Goal: Information Seeking & Learning: Check status

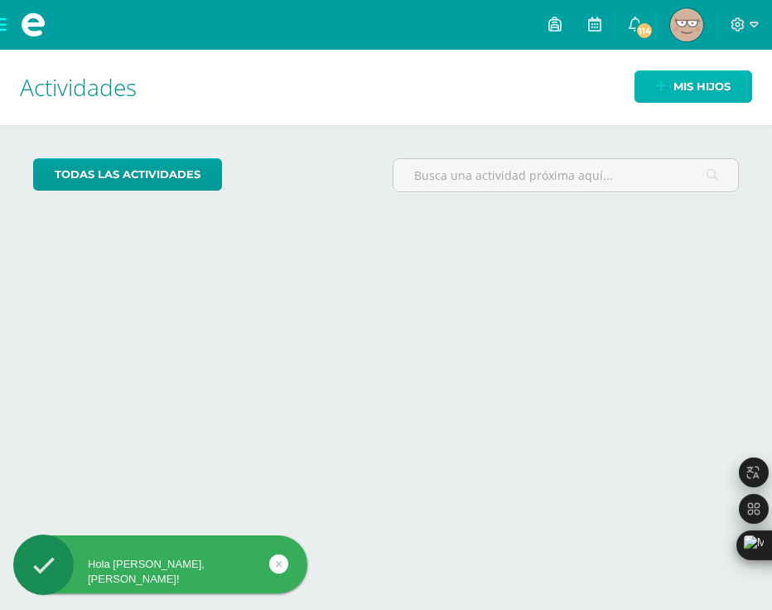
click at [670, 85] on link "Mis hijos" at bounding box center [694, 86] width 118 height 32
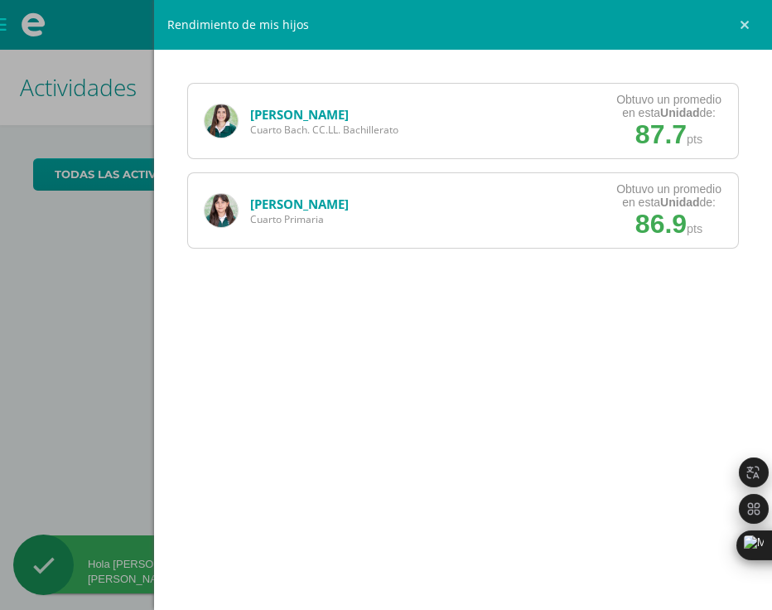
click at [298, 106] on link "[PERSON_NAME]" at bounding box center [299, 114] width 99 height 17
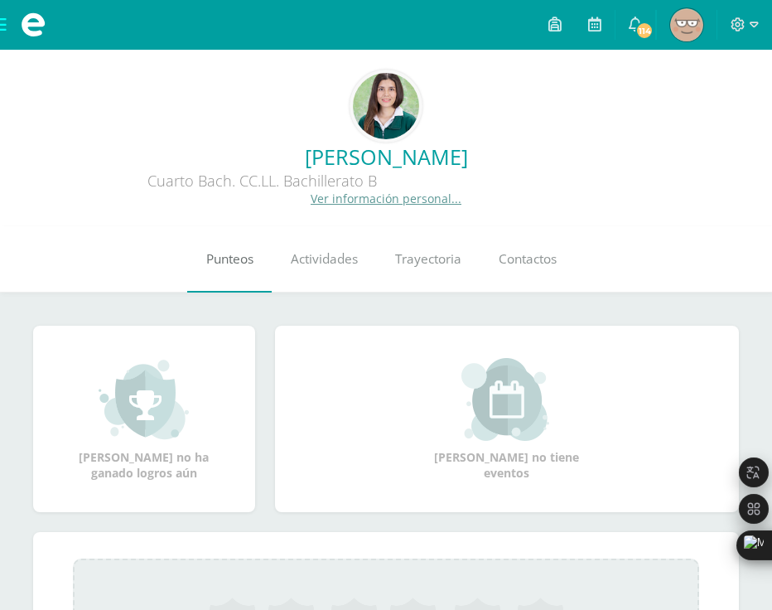
click at [236, 246] on link "Punteos" at bounding box center [229, 259] width 85 height 66
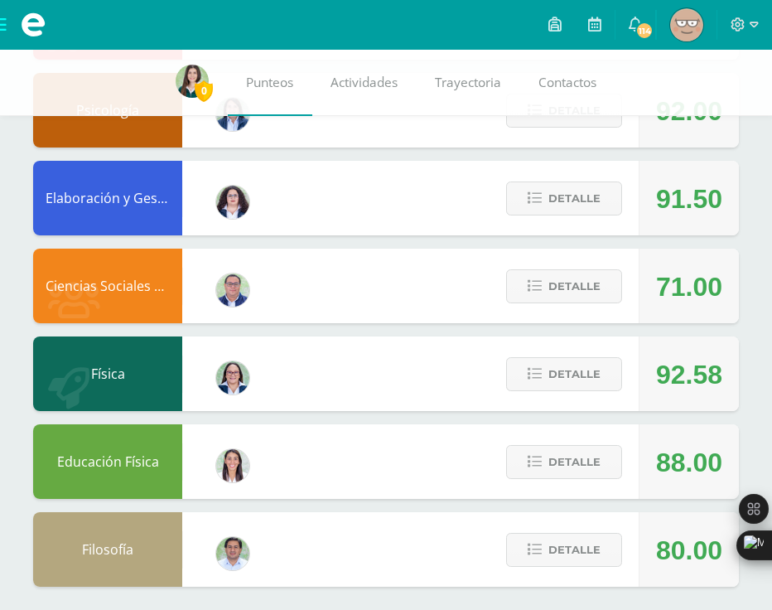
scroll to position [823, 0]
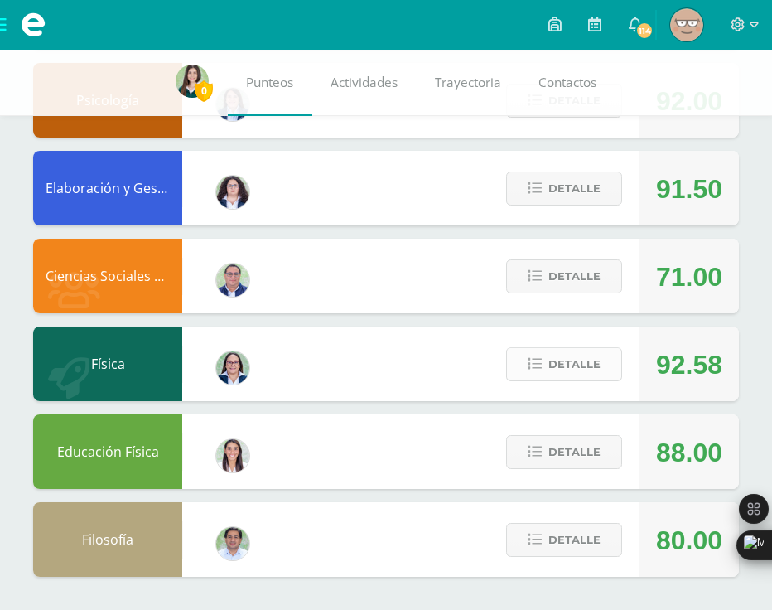
click at [534, 365] on icon at bounding box center [535, 364] width 14 height 14
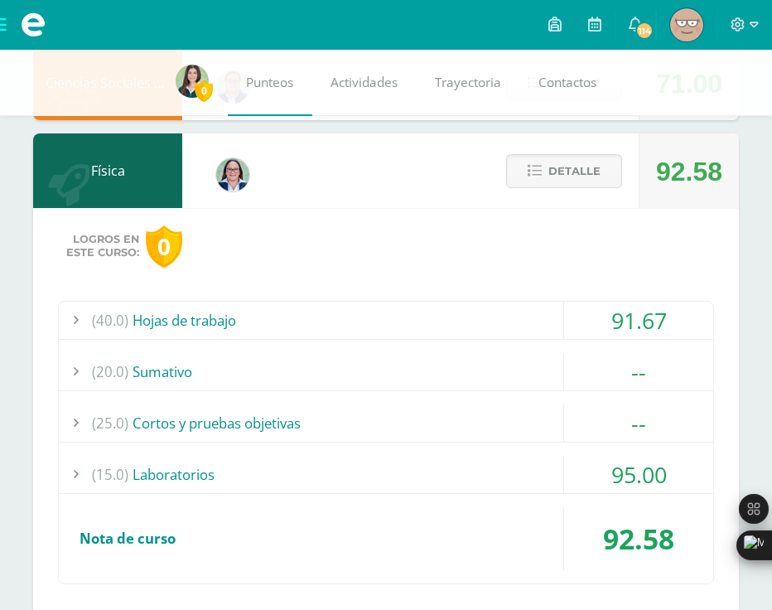
scroll to position [1018, 0]
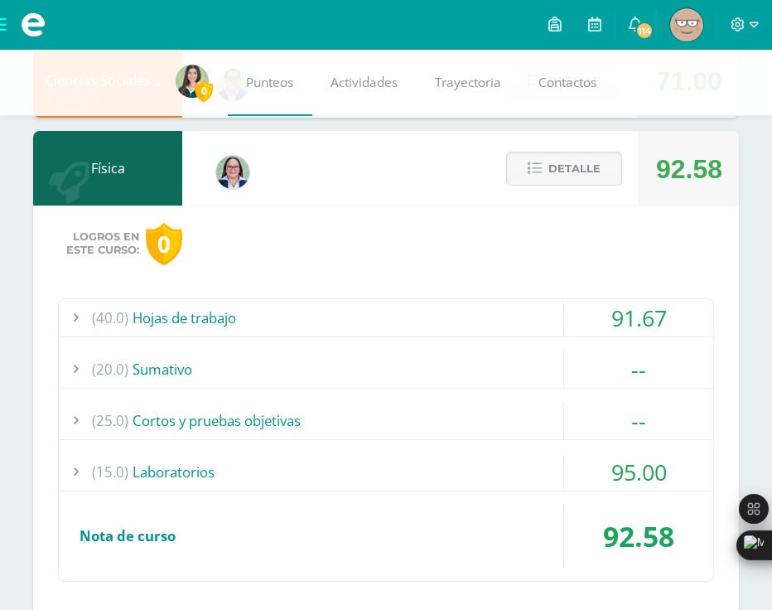
click at [469, 467] on div "(15.0) Laboratorios" at bounding box center [386, 471] width 655 height 37
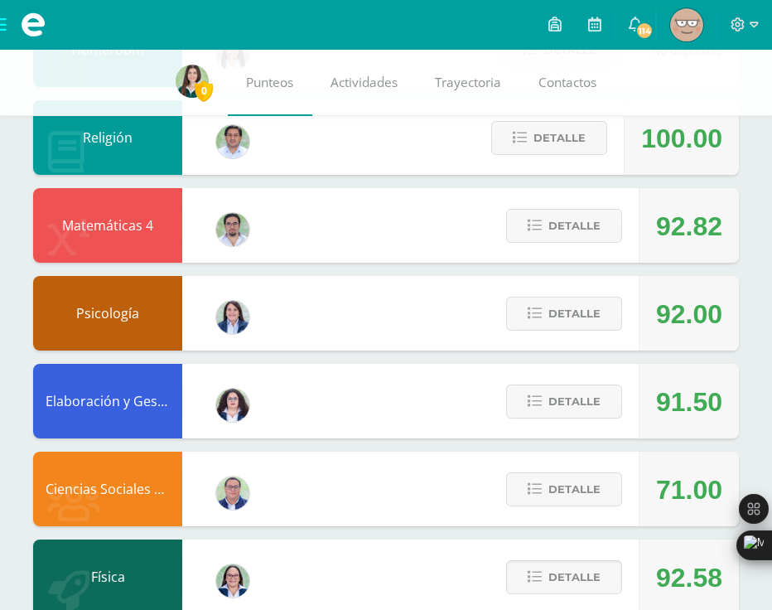
scroll to position [594, 0]
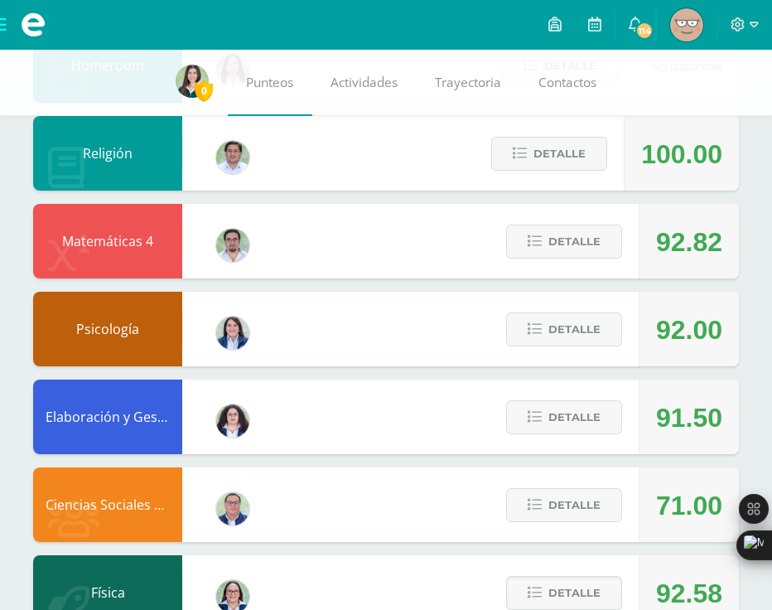
click at [569, 268] on div "Detalle" at bounding box center [559, 241] width 157 height 75
click at [568, 254] on span "Detalle" at bounding box center [575, 241] width 52 height 31
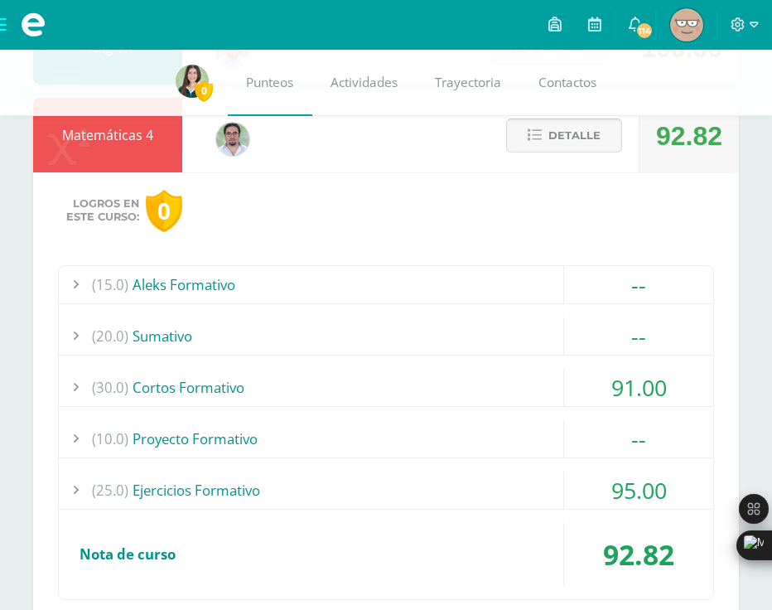
scroll to position [702, 0]
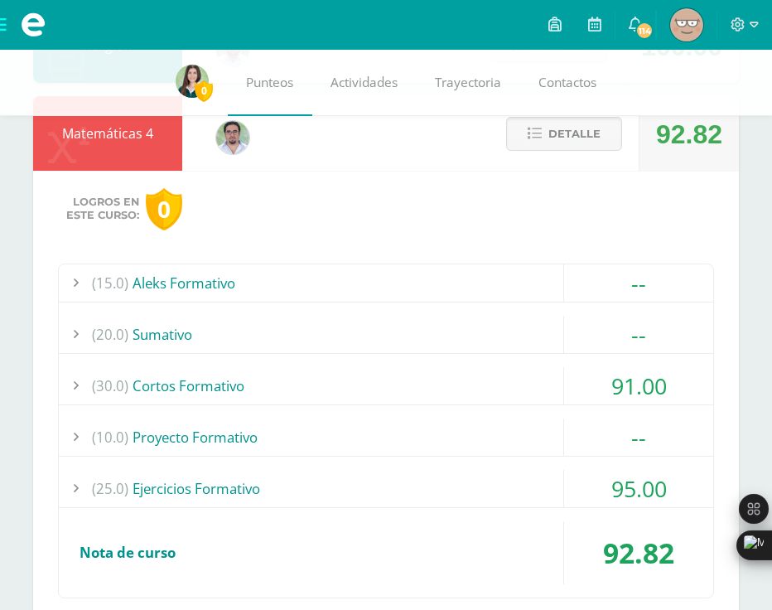
click at [537, 378] on div "(30.0) Cortos Formativo" at bounding box center [386, 385] width 655 height 37
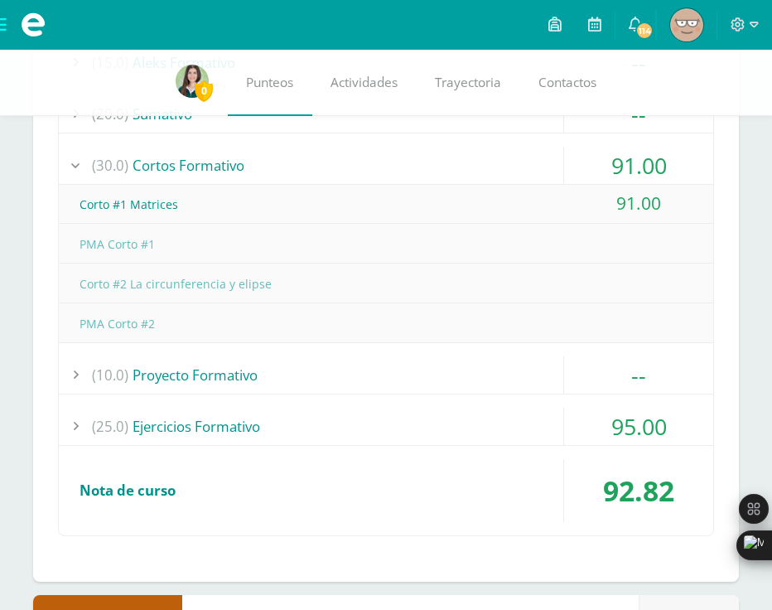
scroll to position [923, 0]
click at [532, 410] on div "(25.0) Ejercicios Formativo" at bounding box center [386, 425] width 655 height 37
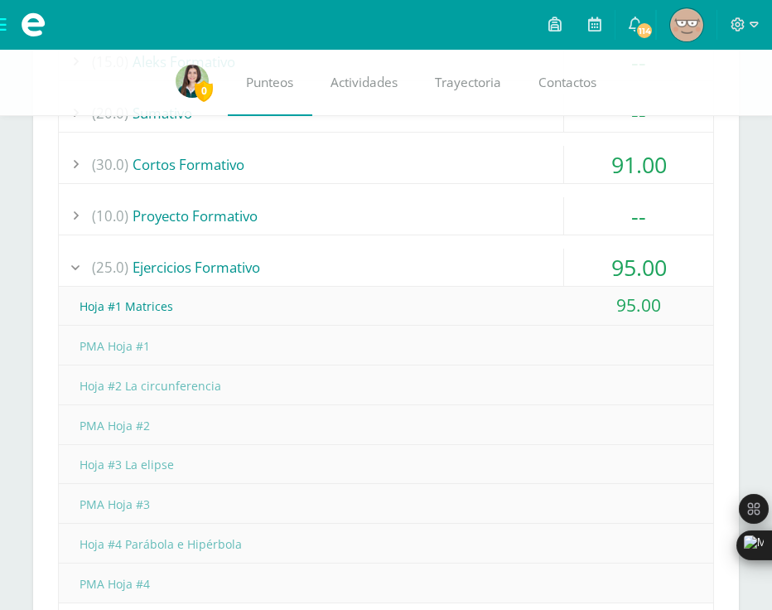
click at [450, 269] on div "(25.0) Ejercicios Formativo" at bounding box center [386, 267] width 655 height 37
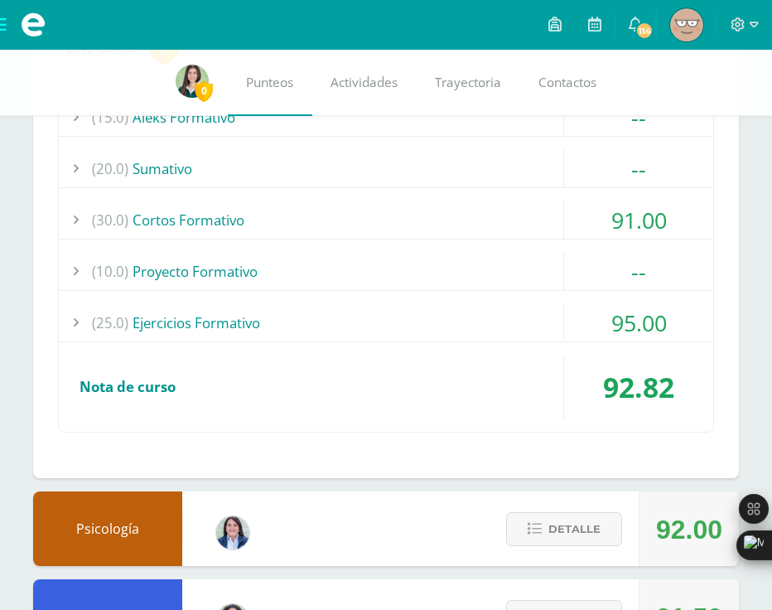
scroll to position [857, 0]
